Goal: Information Seeking & Learning: Compare options

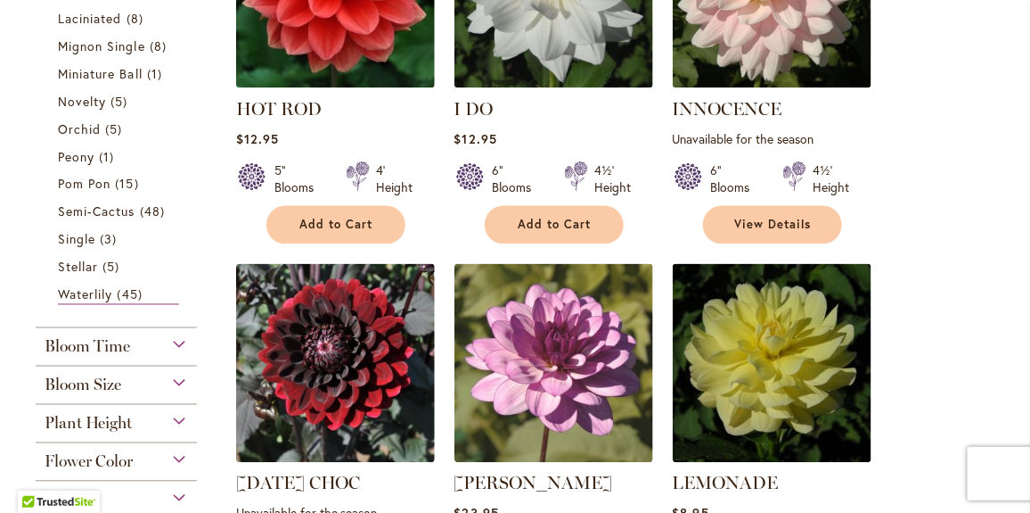
scroll to position [1003, 0]
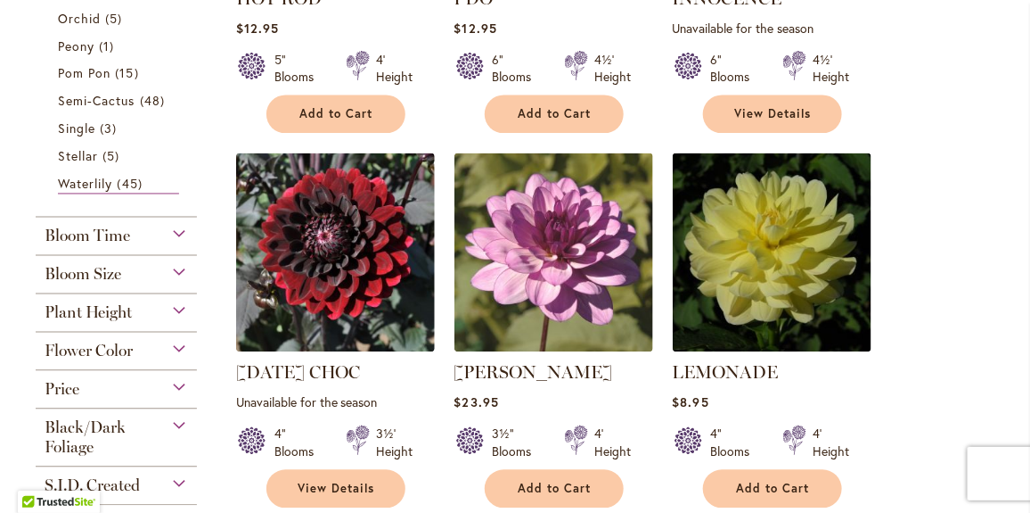
click at [104, 345] on span "Flower Color" at bounding box center [89, 351] width 88 height 20
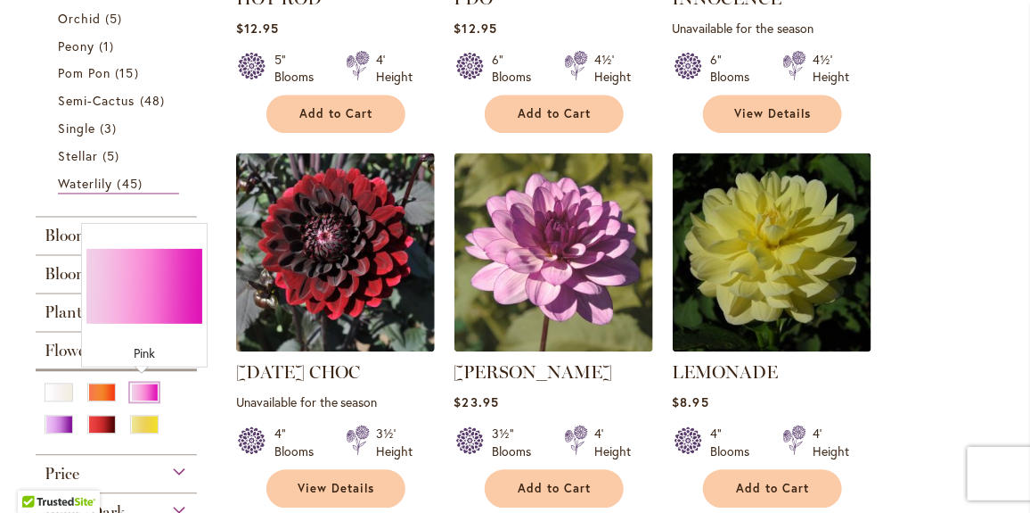
click at [143, 387] on div "Pink" at bounding box center [144, 392] width 29 height 19
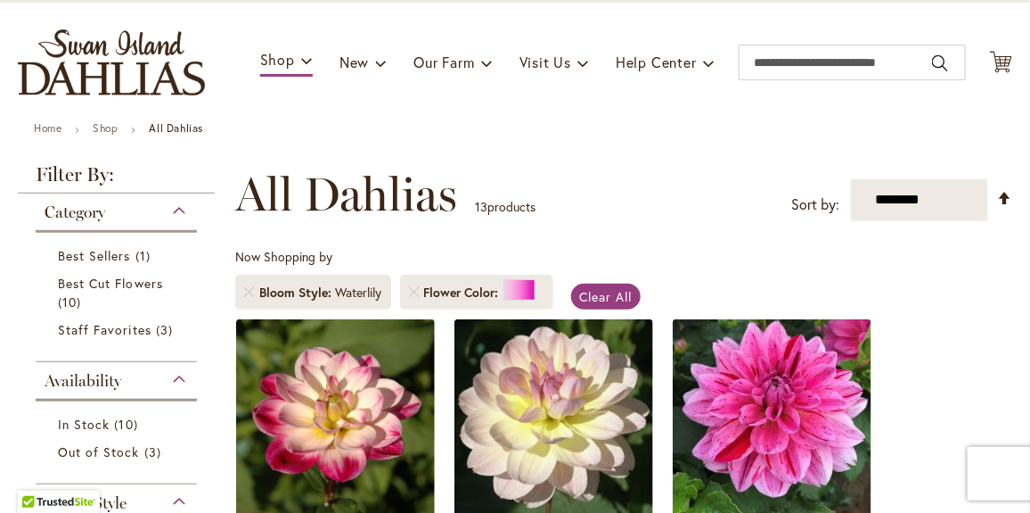
scroll to position [111, 0]
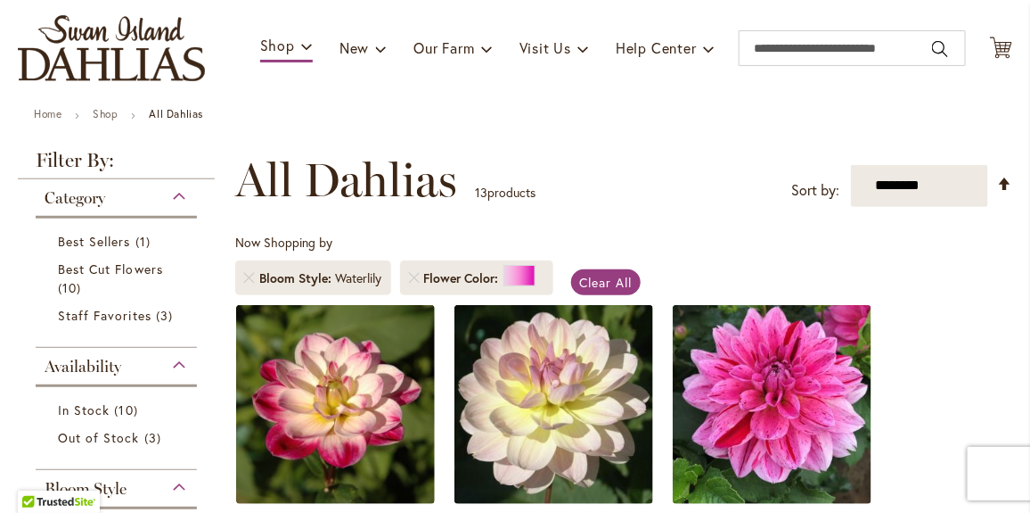
click at [346, 272] on div "Waterlily" at bounding box center [359, 278] width 46 height 18
drag, startPoint x: 382, startPoint y: 271, endPoint x: 332, endPoint y: 275, distance: 50.0
click at [381, 270] on div "Waterlily" at bounding box center [359, 278] width 46 height 18
click at [259, 271] on span "Bloom Style" at bounding box center [297, 278] width 77 height 18
click at [601, 275] on span "Clear All" at bounding box center [606, 282] width 53 height 17
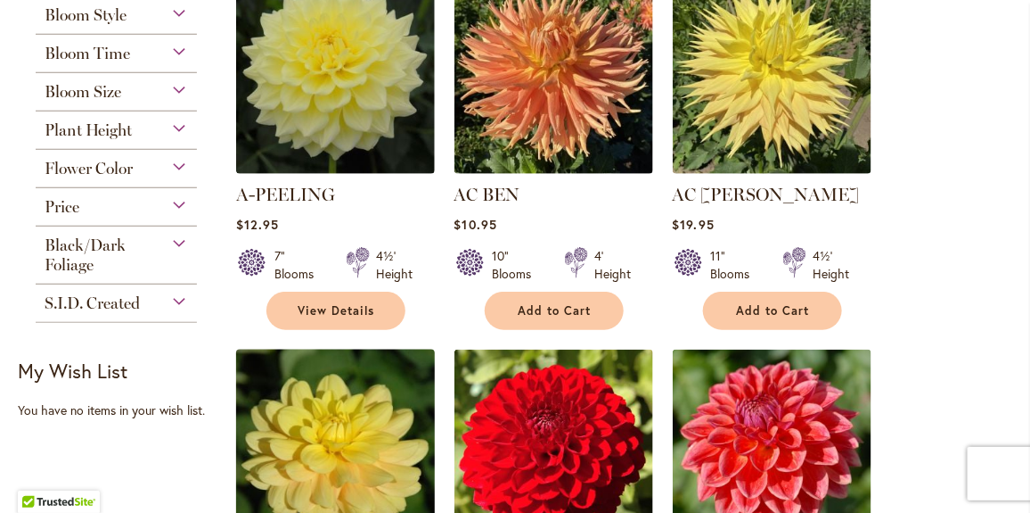
scroll to position [445, 0]
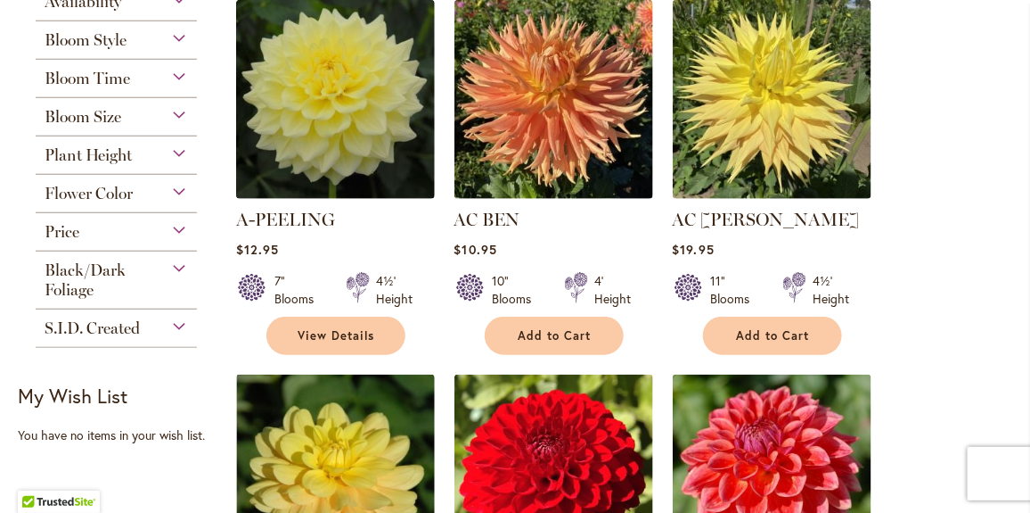
click at [90, 185] on span "Flower Color" at bounding box center [89, 194] width 88 height 20
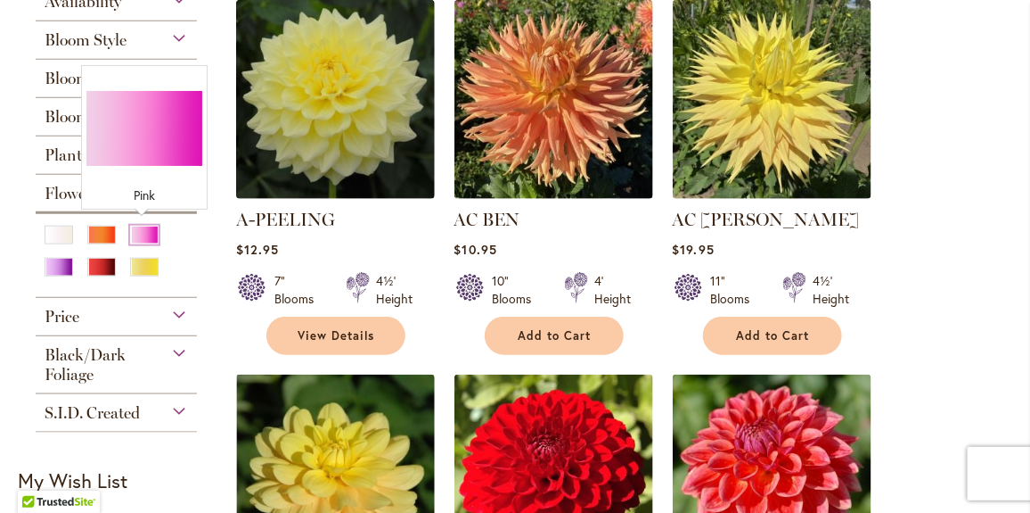
click at [145, 226] on div "Pink" at bounding box center [144, 235] width 29 height 19
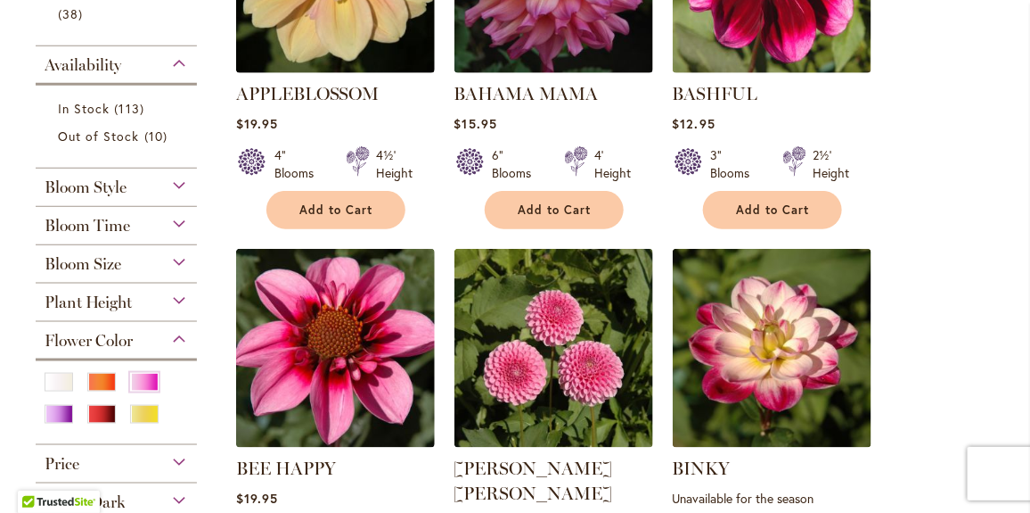
scroll to position [557, 0]
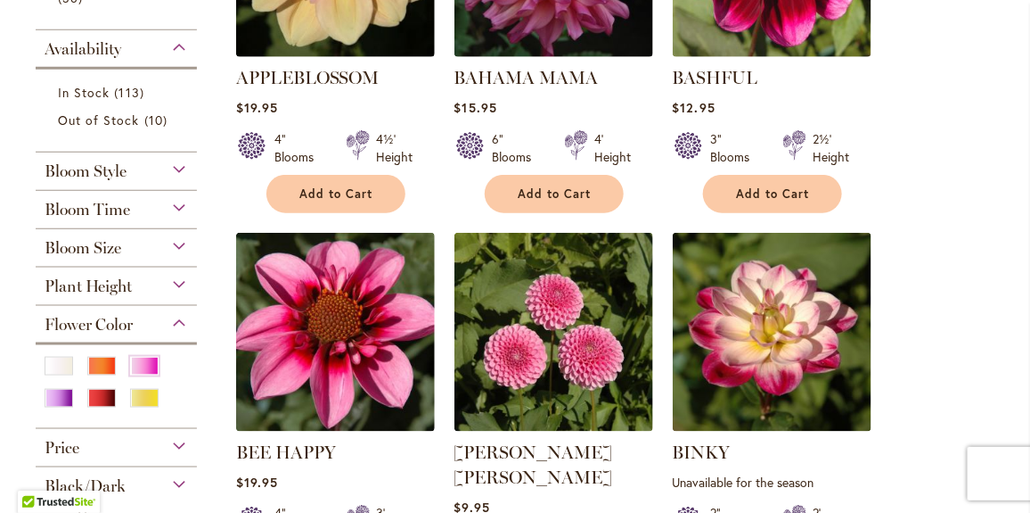
click at [127, 277] on span "Plant Height" at bounding box center [88, 286] width 87 height 20
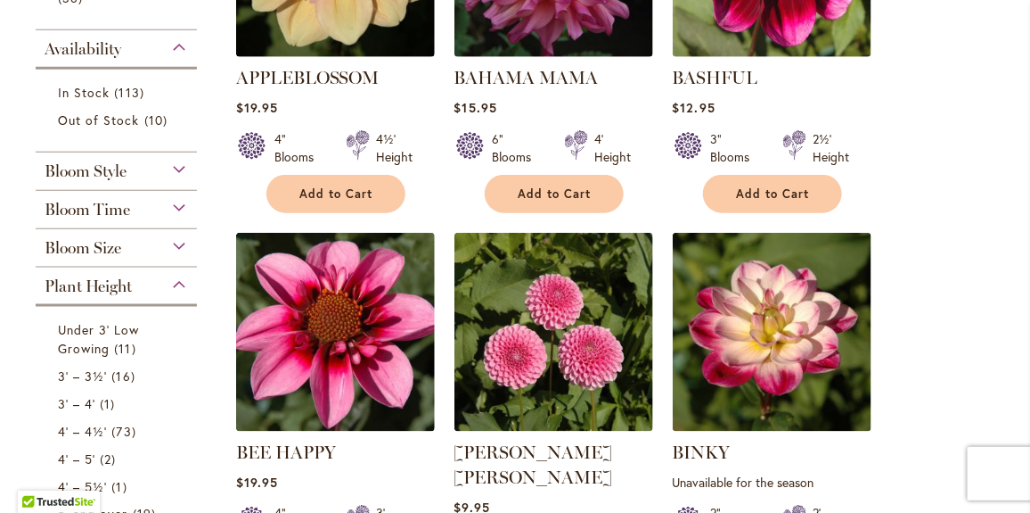
click at [85, 166] on span "Bloom Style" at bounding box center [86, 171] width 82 height 20
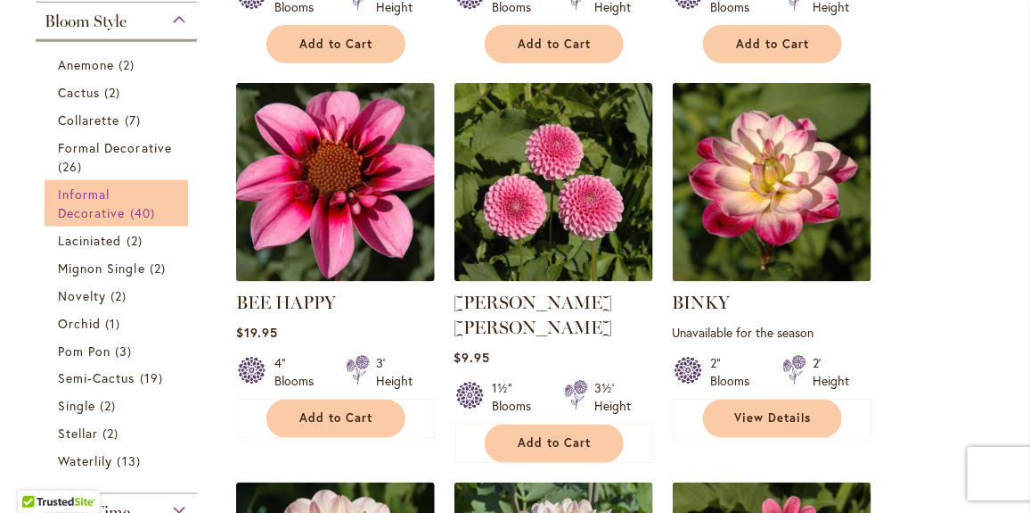
click at [103, 207] on span "Informal Decorative" at bounding box center [92, 203] width 68 height 36
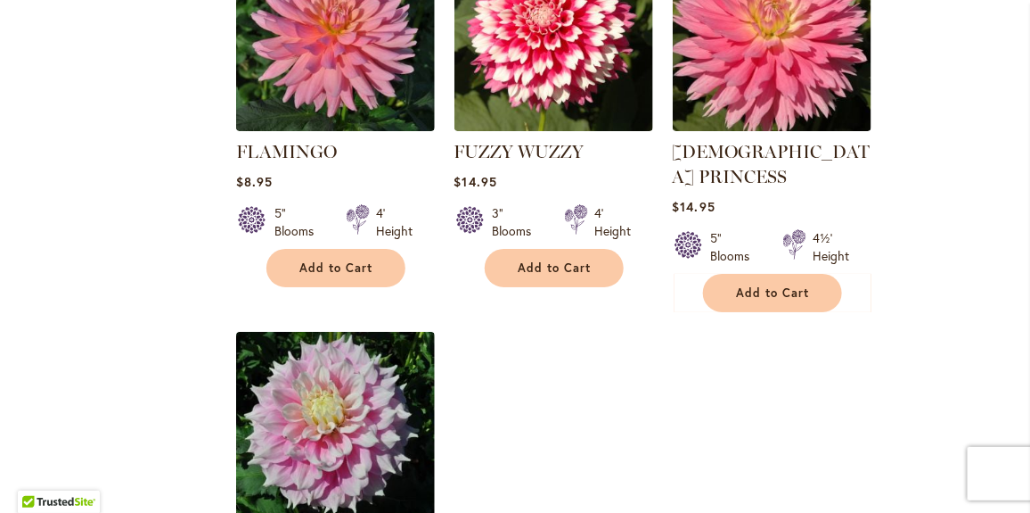
scroll to position [2228, 0]
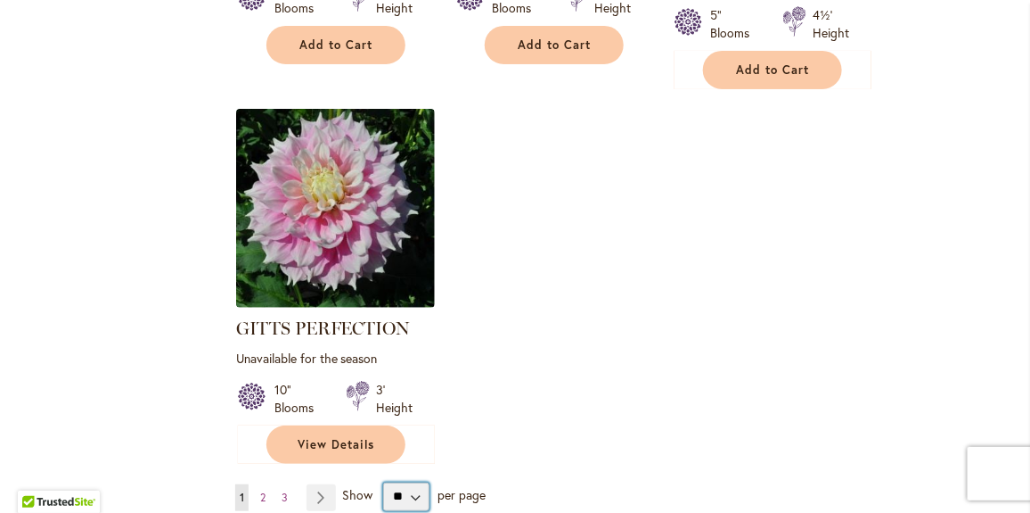
click at [412, 482] on select "** ** ** **" at bounding box center [406, 496] width 47 height 29
select select "**"
click at [383, 482] on select "** ** ** **" at bounding box center [406, 496] width 47 height 29
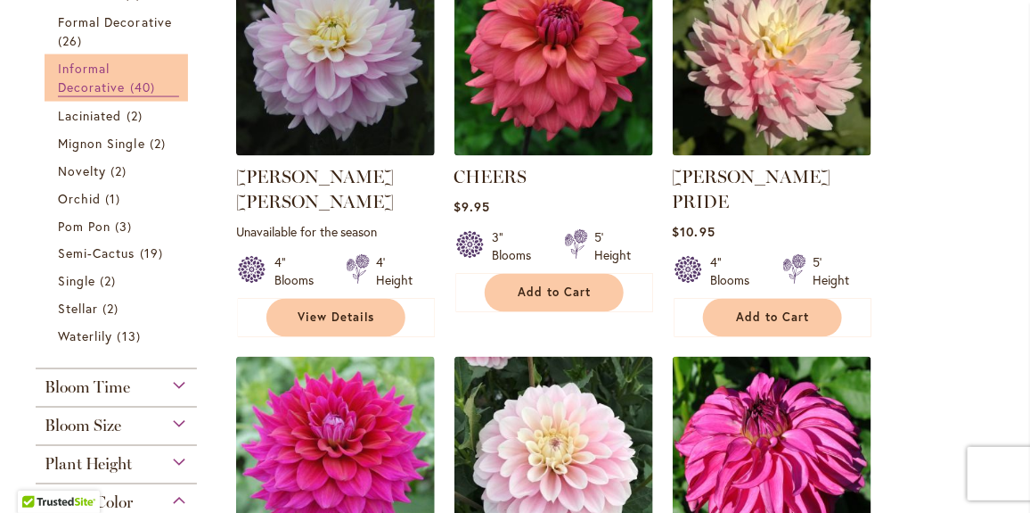
scroll to position [721, 0]
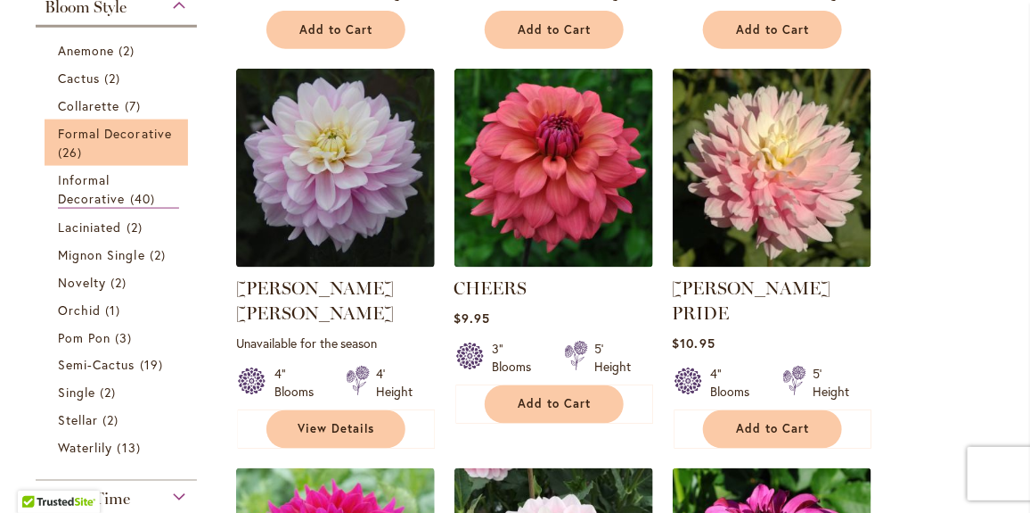
click at [129, 119] on li "Formal Decorative 26 items" at bounding box center [117, 142] width 144 height 46
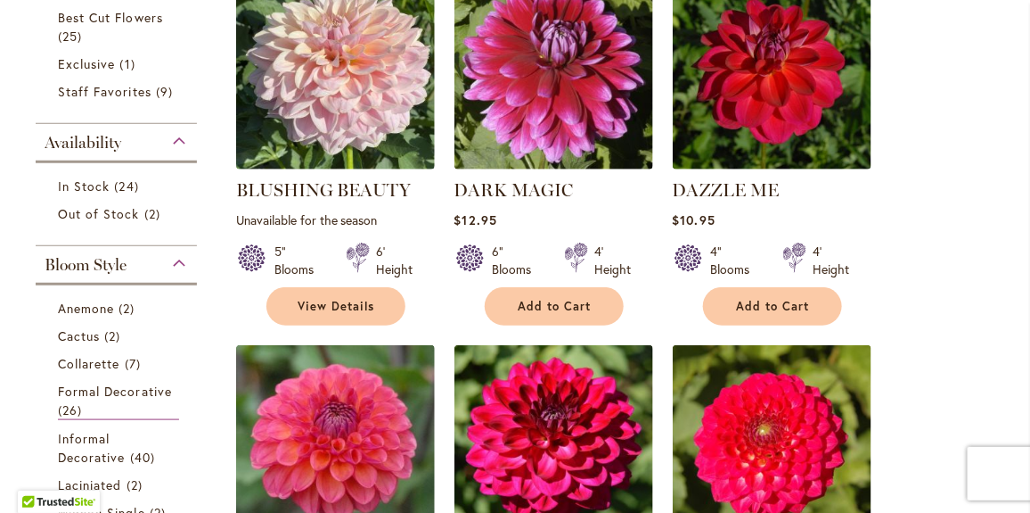
scroll to position [557, 0]
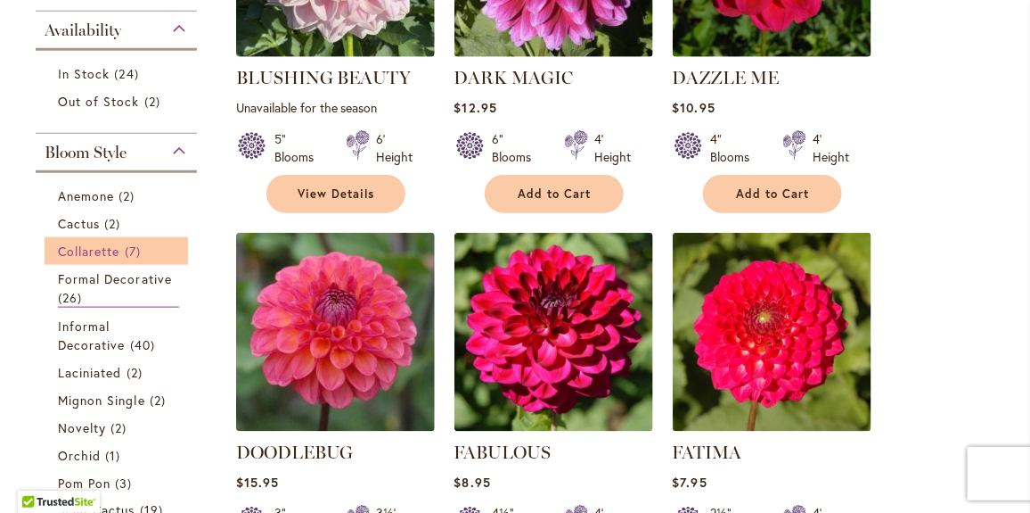
click at [114, 242] on span "Collarette" at bounding box center [89, 250] width 62 height 17
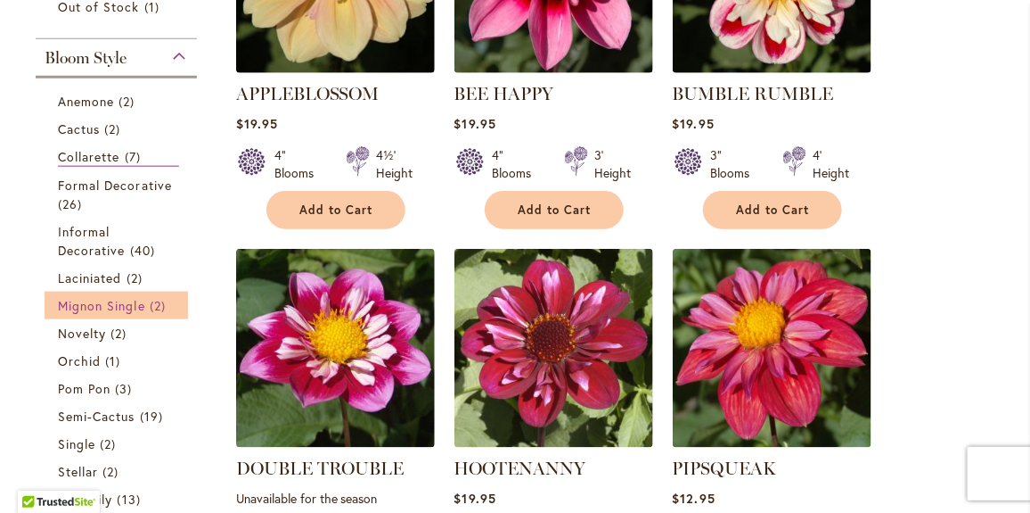
scroll to position [557, 0]
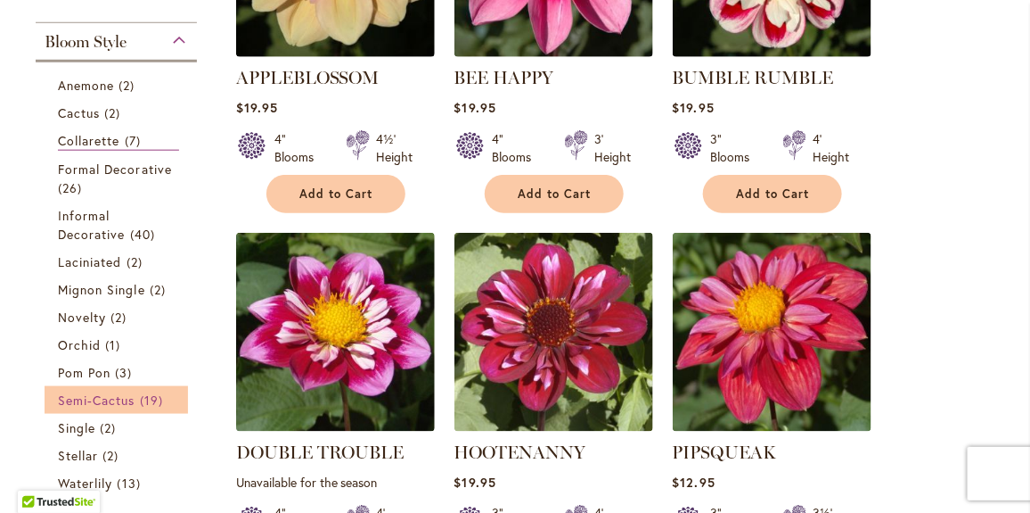
click at [124, 394] on span "Semi-Cactus" at bounding box center [97, 399] width 78 height 17
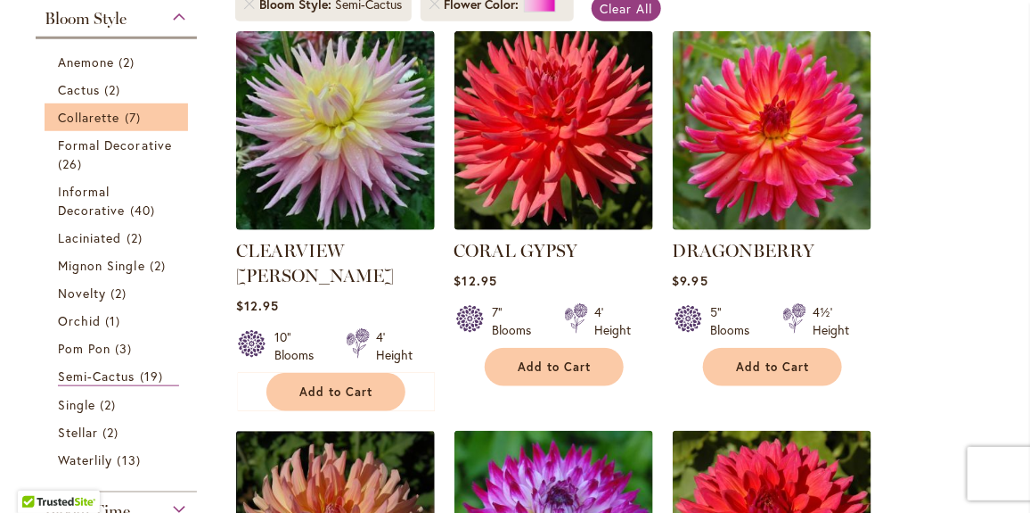
scroll to position [334, 0]
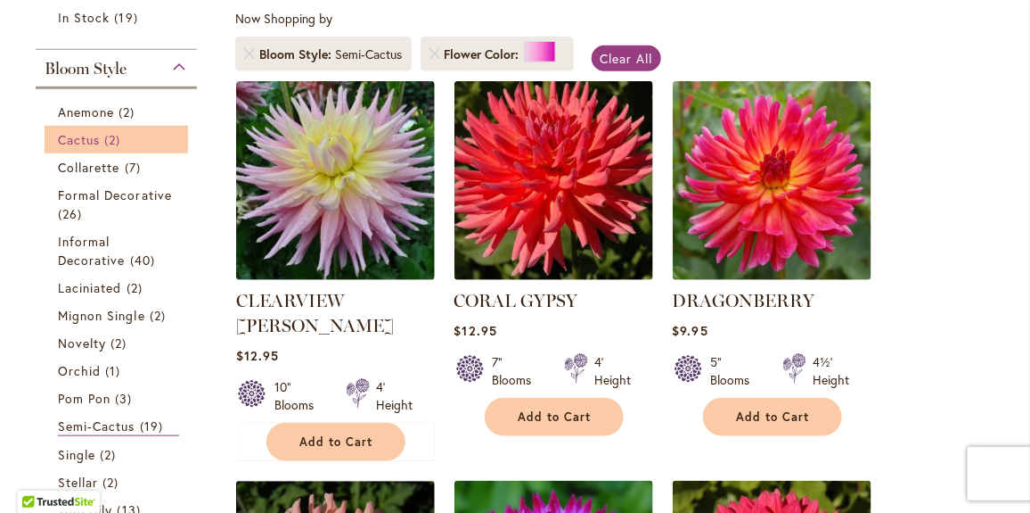
click at [96, 134] on span "Cactus" at bounding box center [79, 139] width 42 height 17
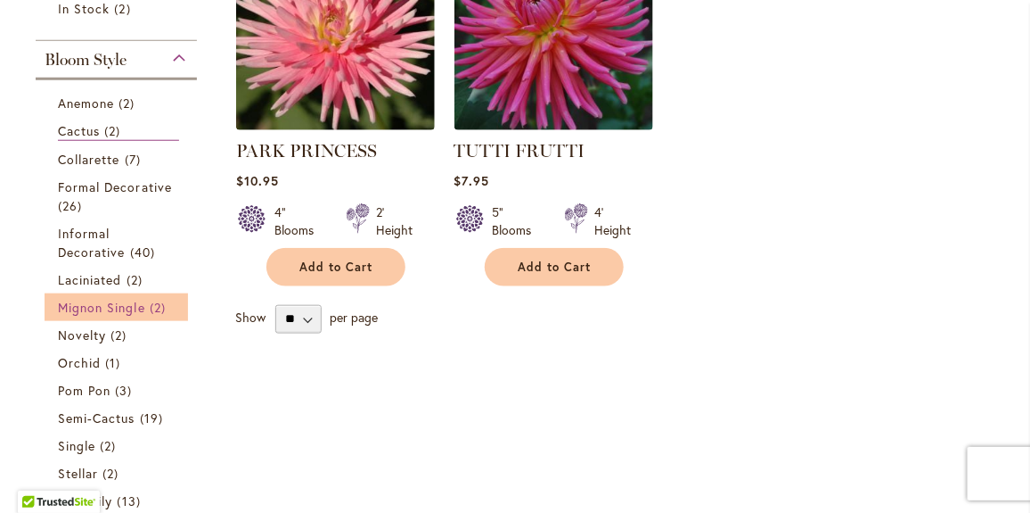
scroll to position [498, 0]
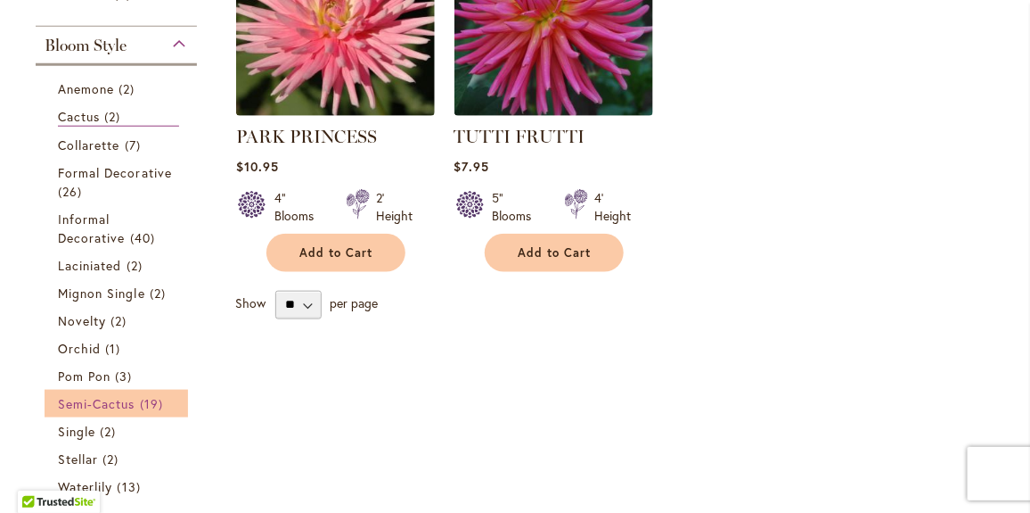
click at [152, 398] on span "19 items" at bounding box center [154, 403] width 28 height 19
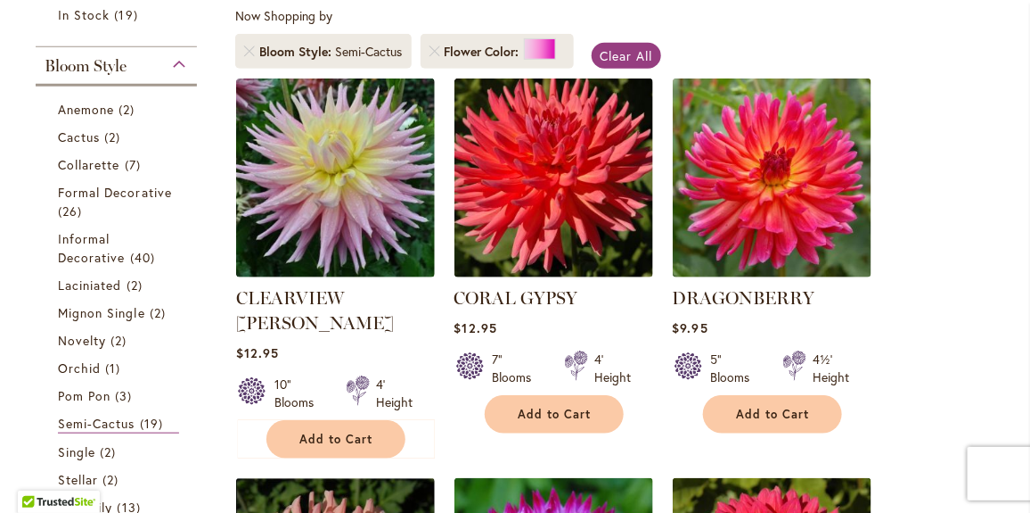
scroll to position [334, 0]
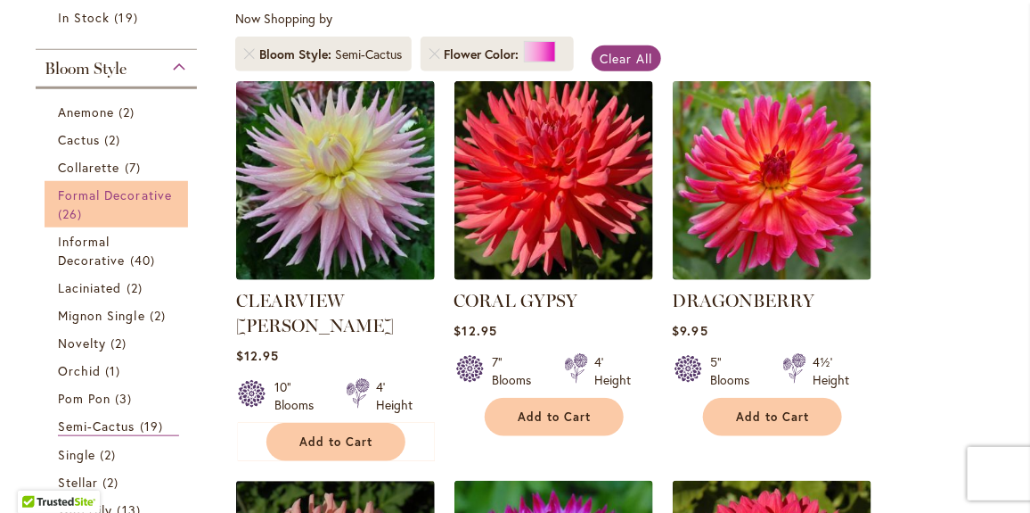
click at [96, 195] on span "Formal Decorative" at bounding box center [115, 194] width 114 height 17
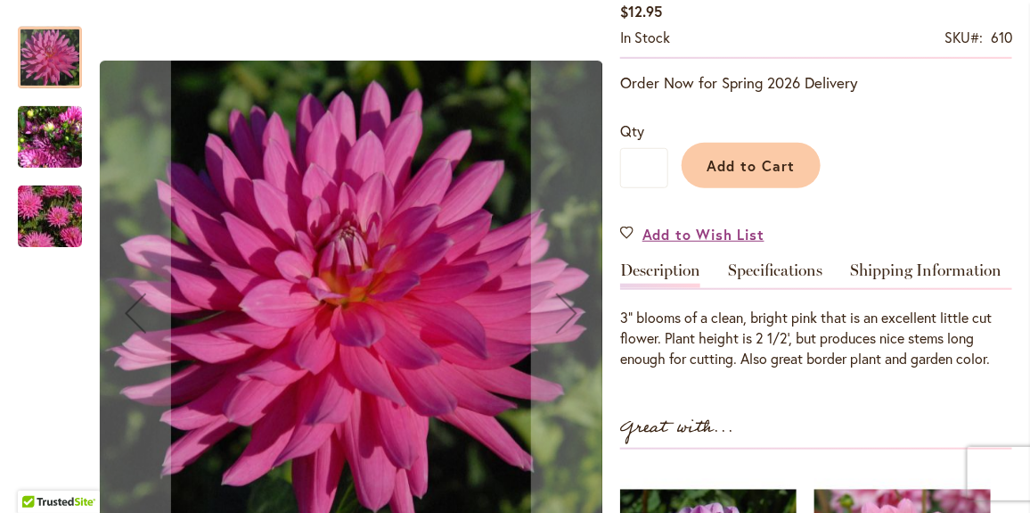
scroll to position [334, 0]
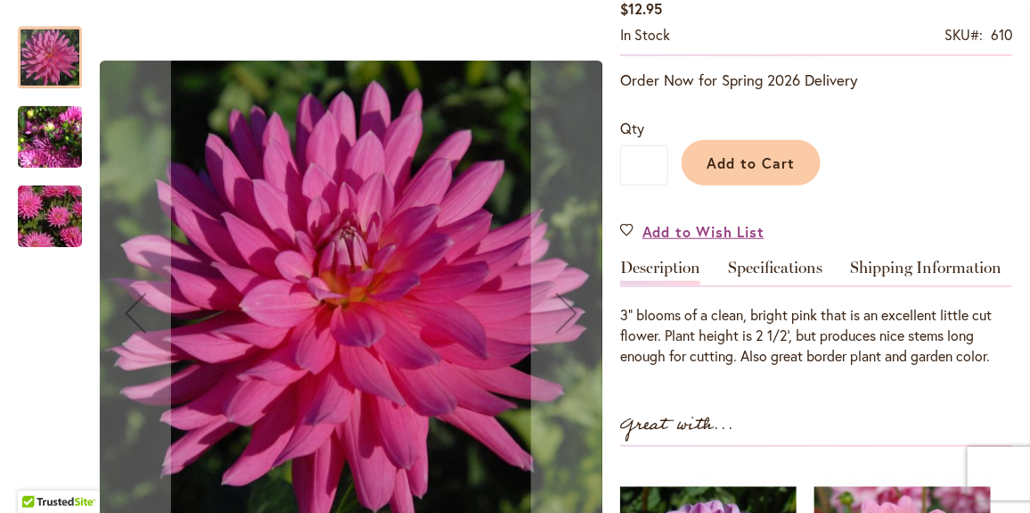
click at [38, 141] on img "LITTLE MISSY" at bounding box center [50, 137] width 64 height 86
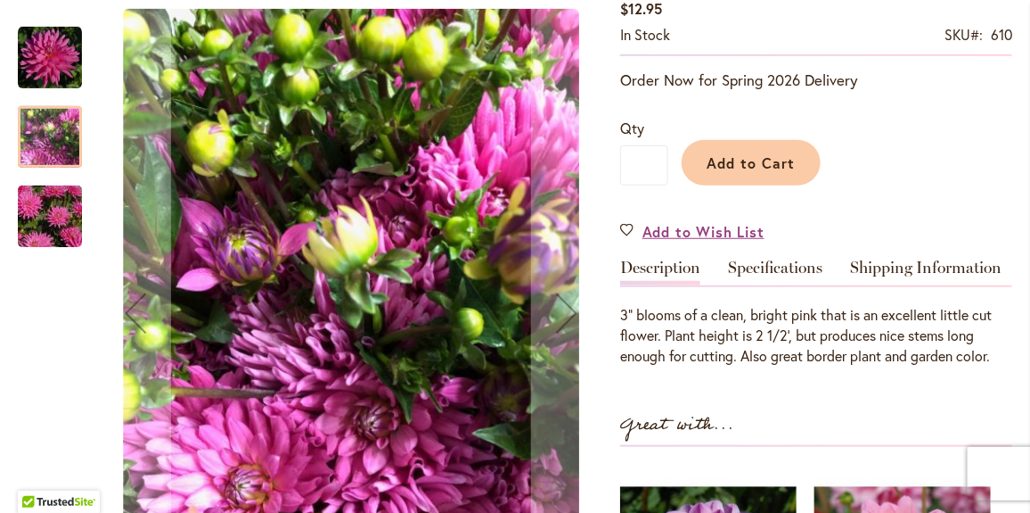
click at [42, 226] on img "LITTLE MISSY" at bounding box center [50, 217] width 128 height 86
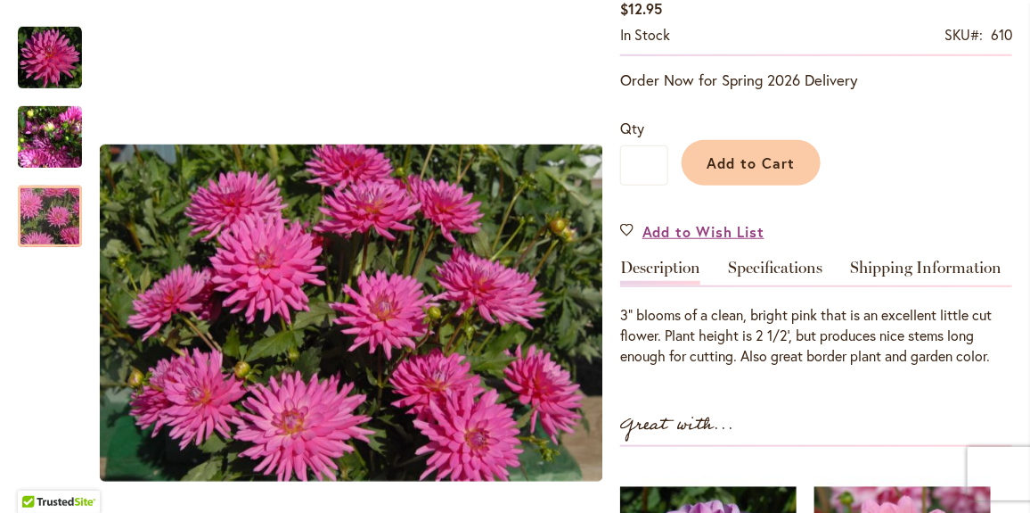
click at [796, 254] on div "LITTLE MISSY $12.95 In stock SKU 610 Be the first to review this product Order …" at bounding box center [816, 421] width 392 height 988
click at [782, 266] on link "Specifications" at bounding box center [775, 272] width 94 height 26
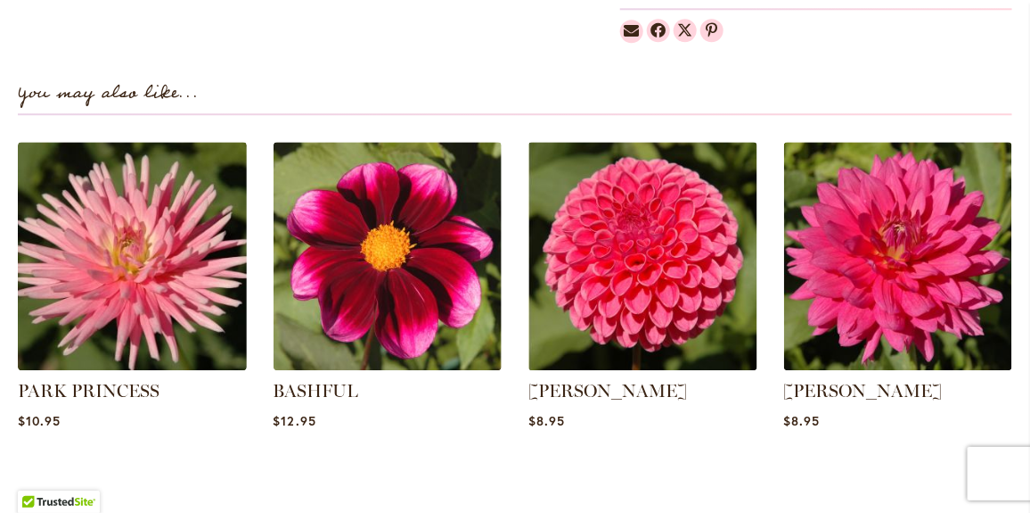
scroll to position [1337, 0]
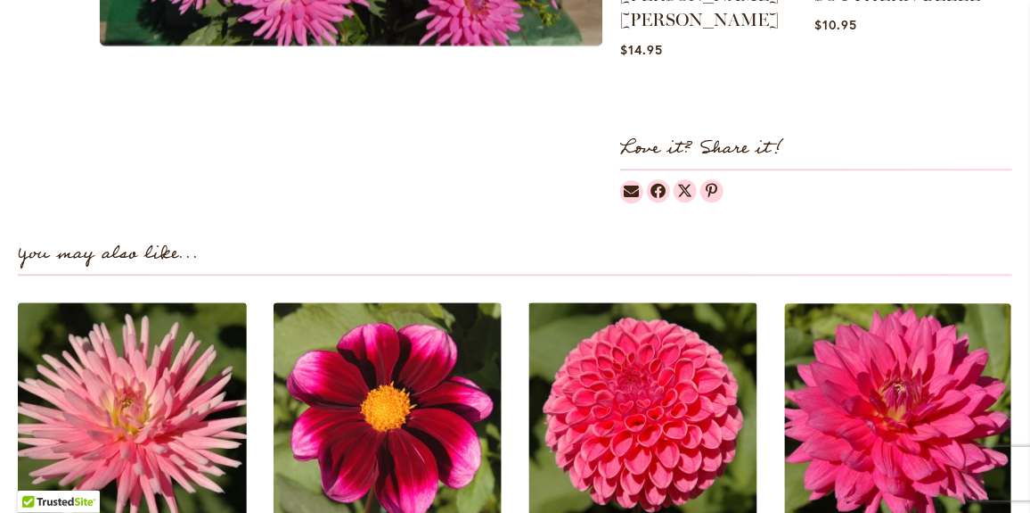
click at [901, 374] on img at bounding box center [898, 416] width 238 height 238
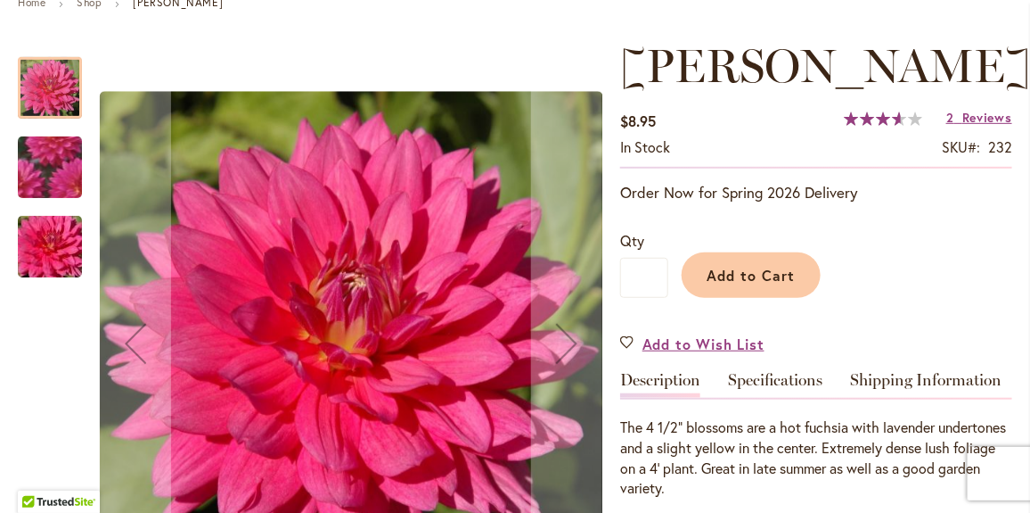
scroll to position [334, 0]
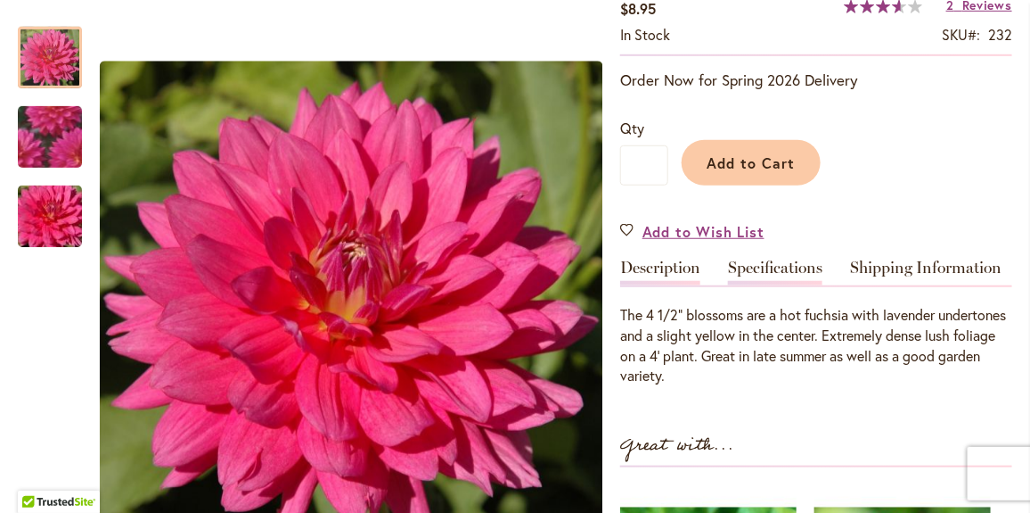
click at [778, 266] on link "Specifications" at bounding box center [775, 272] width 94 height 26
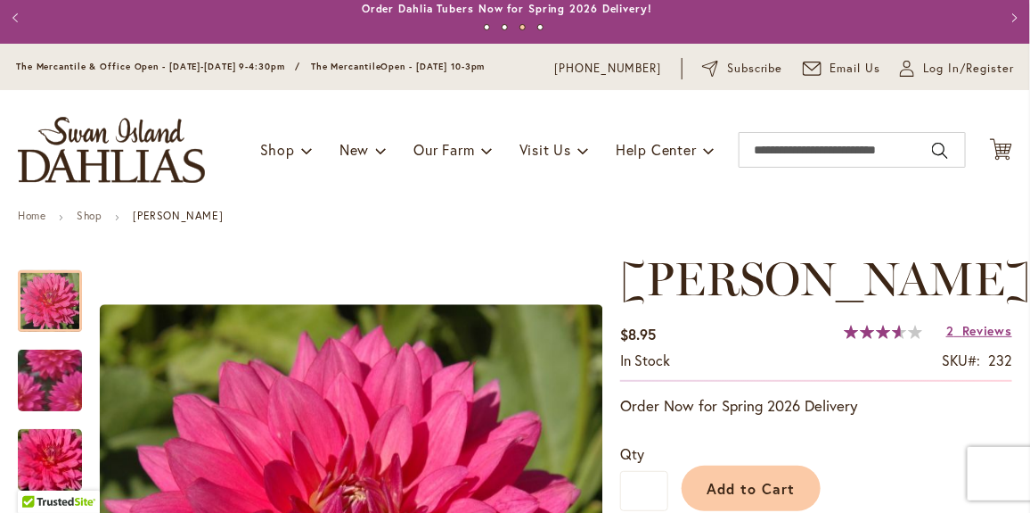
scroll to position [0, 0]
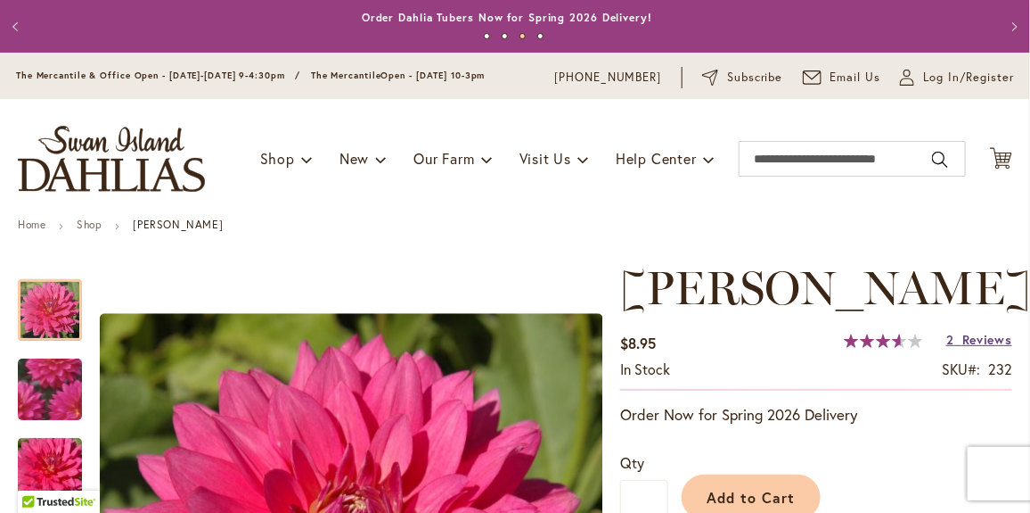
click at [960, 334] on link "2 Reviews" at bounding box center [980, 339] width 66 height 17
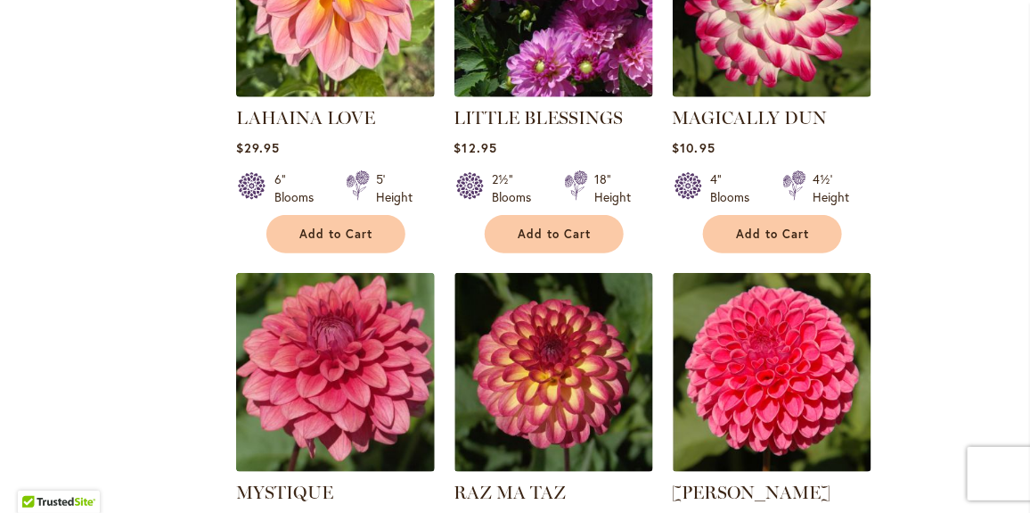
scroll to position [2451, 0]
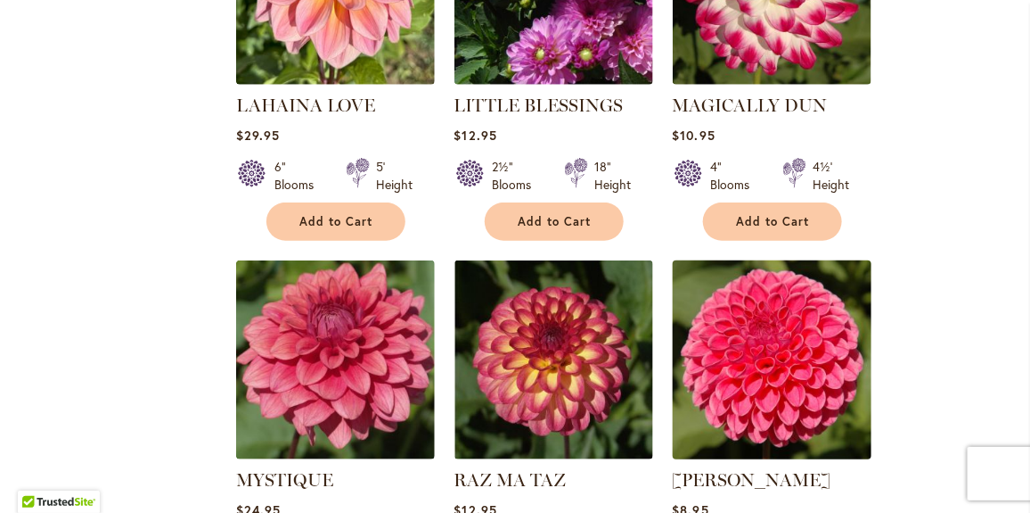
click at [800, 308] on img at bounding box center [772, 359] width 209 height 209
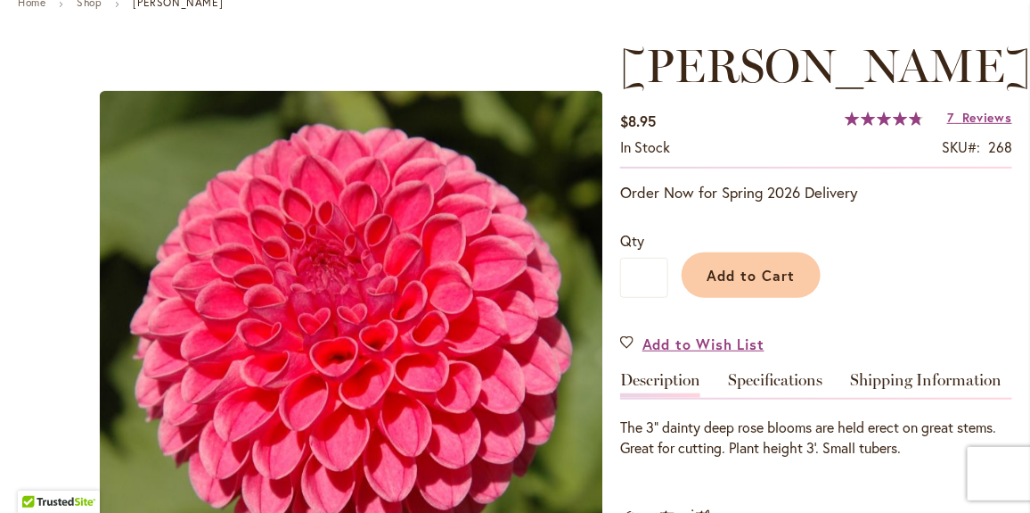
scroll to position [334, 0]
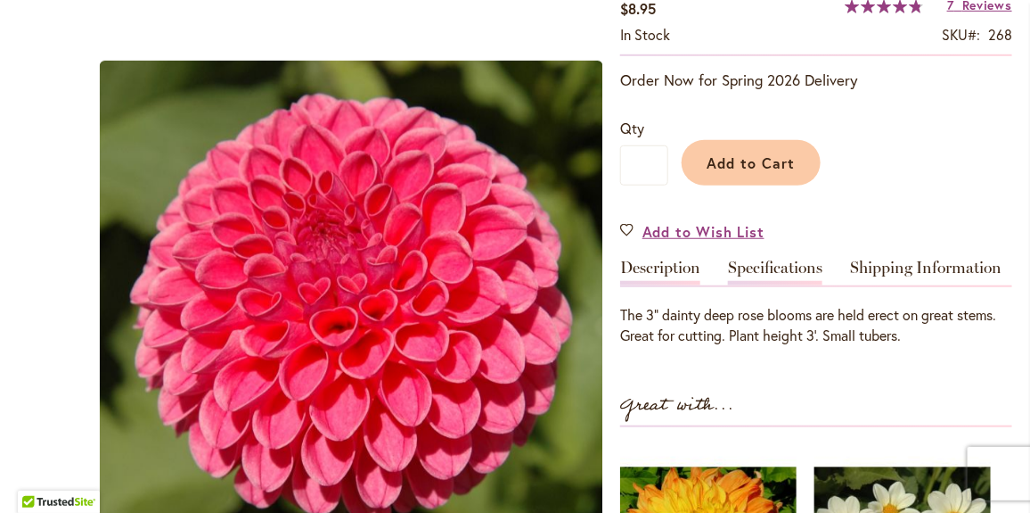
click at [755, 263] on link "Specifications" at bounding box center [775, 272] width 94 height 26
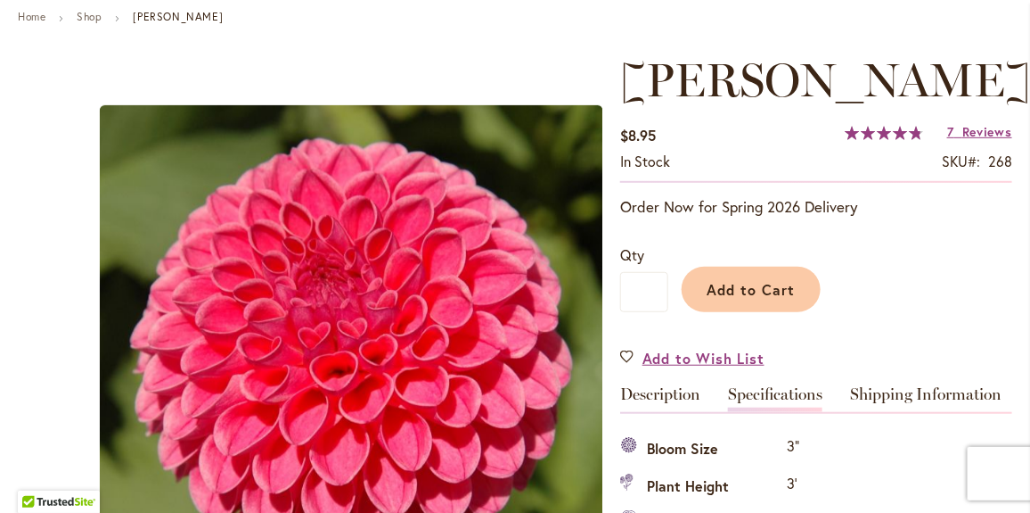
scroll to position [0, 0]
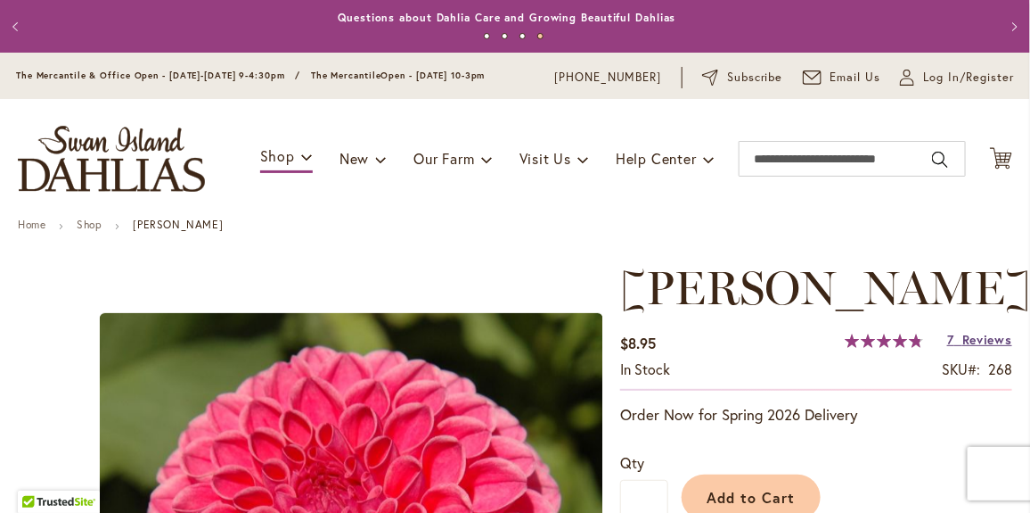
click at [964, 332] on span "Reviews" at bounding box center [988, 339] width 50 height 17
